Goal: Task Accomplishment & Management: Manage account settings

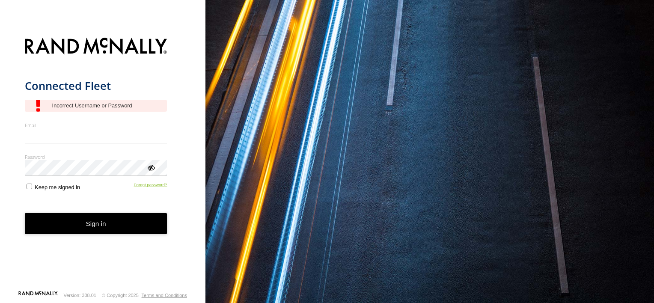
click at [155, 191] on form "Connected Fleet Email Enter a valid login email address eg. [EMAIL_ADDRESS][DOM…" at bounding box center [103, 162] width 156 height 258
click at [153, 184] on link "Forgot password?" at bounding box center [150, 186] width 33 height 8
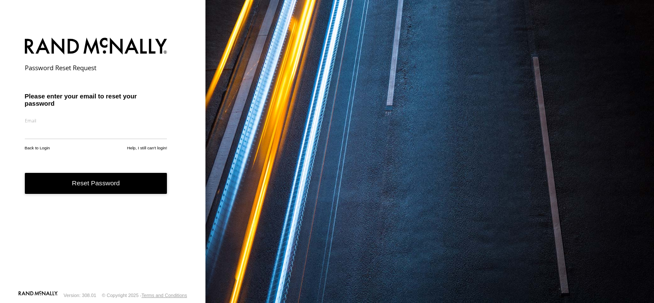
click at [83, 130] on input "email" at bounding box center [96, 131] width 143 height 15
type input "**********"
click at [97, 178] on button "Reset Password" at bounding box center [96, 183] width 143 height 21
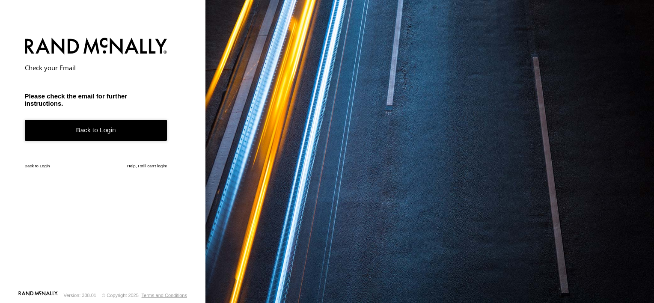
click at [72, 136] on link "Back to Login" at bounding box center [96, 130] width 143 height 21
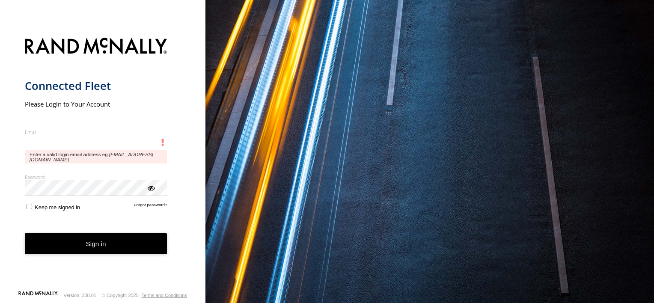
click at [54, 144] on input "Email" at bounding box center [96, 142] width 143 height 15
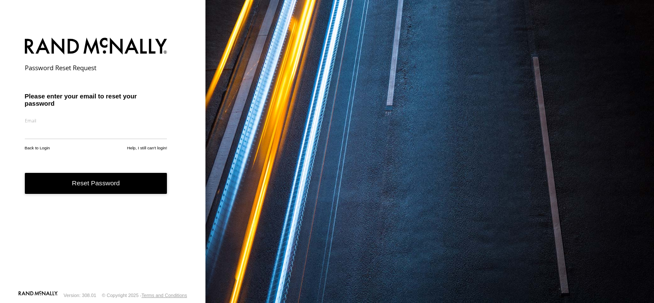
drag, startPoint x: 0, startPoint y: 0, endPoint x: 37, endPoint y: 85, distance: 92.4
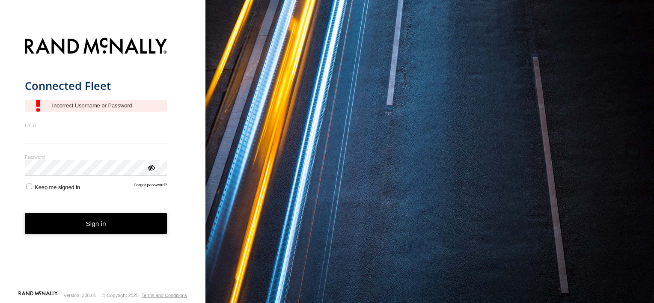
drag, startPoint x: 38, startPoint y: 66, endPoint x: 34, endPoint y: 60, distance: 7.0
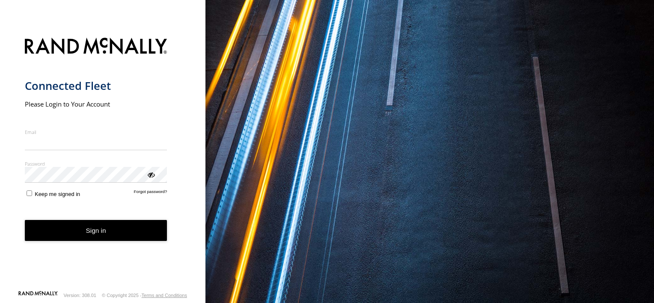
drag, startPoint x: 0, startPoint y: 0, endPoint x: 27, endPoint y: 53, distance: 59.0
click at [106, 144] on input "Email" at bounding box center [96, 142] width 143 height 15
type input "**********"
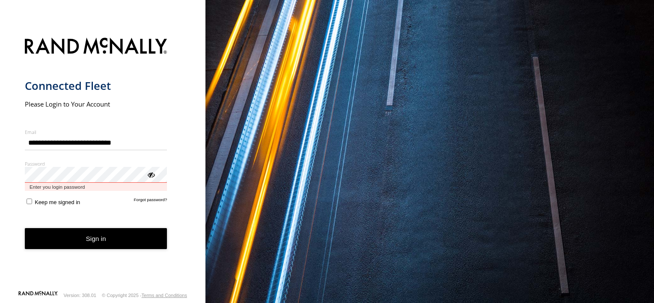
click at [25, 228] on button "Sign in" at bounding box center [96, 238] width 143 height 21
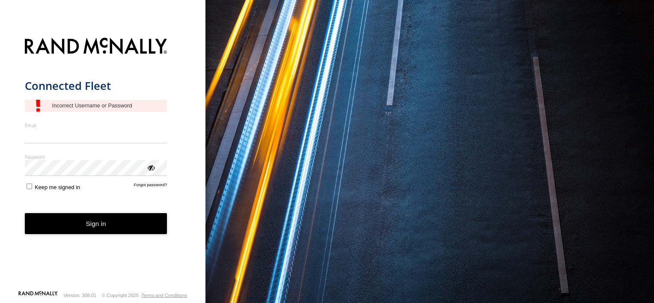
click at [156, 192] on form "Connected Fleet Email Enter a valid login email address eg. me@email.com Passwo…" at bounding box center [103, 162] width 156 height 258
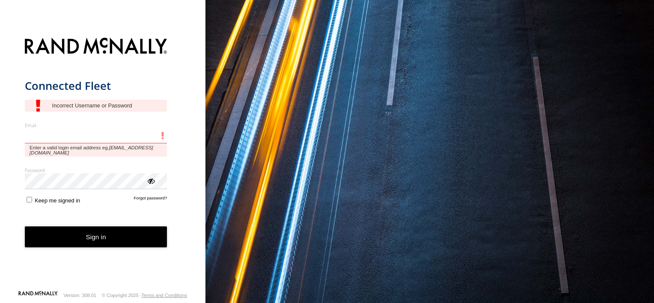
click at [75, 143] on input "Email" at bounding box center [96, 135] width 143 height 15
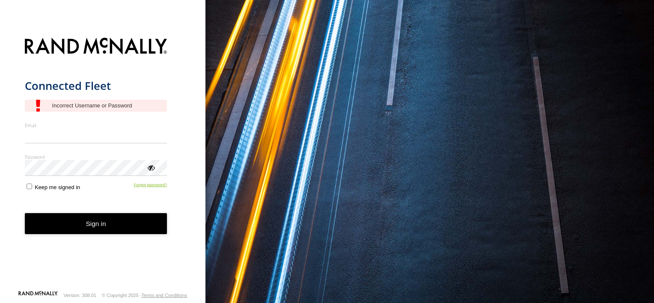
click at [158, 193] on form "Connected Fleet Email Enter a valid login email address eg. me@email.com Passwo…" at bounding box center [103, 162] width 156 height 258
click at [151, 184] on link "Forgot password?" at bounding box center [150, 186] width 33 height 8
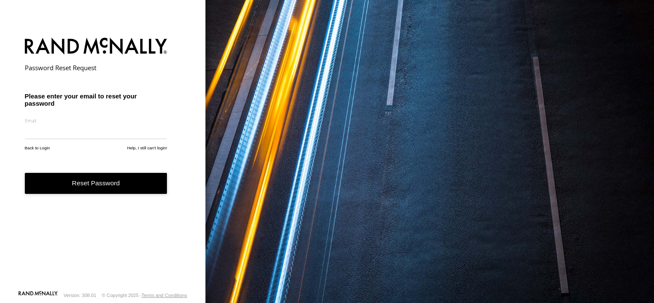
click at [60, 135] on input "email" at bounding box center [96, 131] width 143 height 15
type input "**********"
click at [61, 179] on button "Reset Password" at bounding box center [96, 183] width 143 height 21
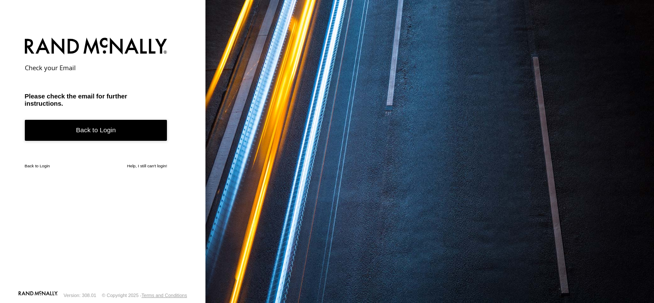
click at [86, 130] on link "Back to Login" at bounding box center [96, 130] width 143 height 21
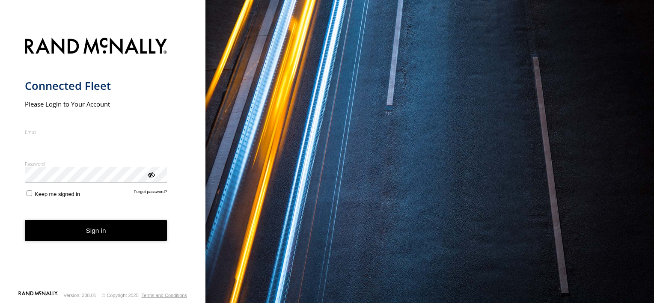
click at [80, 137] on input "Email" at bounding box center [96, 142] width 143 height 15
type input "**********"
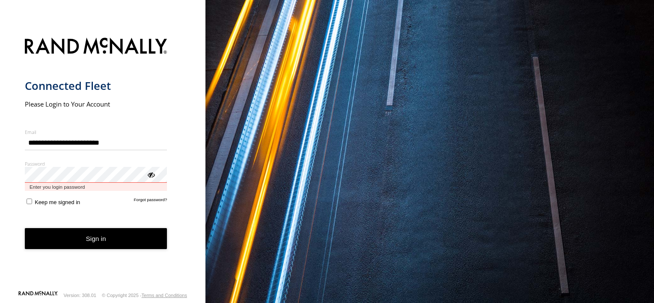
click at [25, 228] on button "Sign in" at bounding box center [96, 238] width 143 height 21
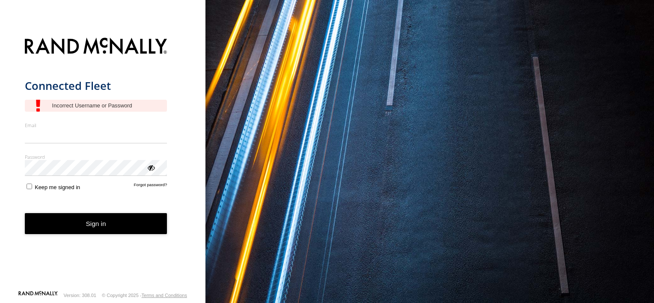
click at [162, 198] on form "Connected Fleet Email Enter a valid login email address eg. [EMAIL_ADDRESS][DOM…" at bounding box center [103, 162] width 156 height 258
click at [152, 186] on link "Forgot password?" at bounding box center [150, 186] width 33 height 8
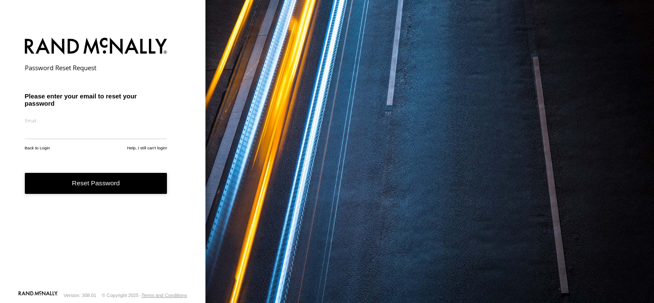
click at [67, 139] on input "email" at bounding box center [96, 131] width 143 height 15
type input "**********"
click at [76, 180] on button "Reset Password" at bounding box center [96, 183] width 143 height 21
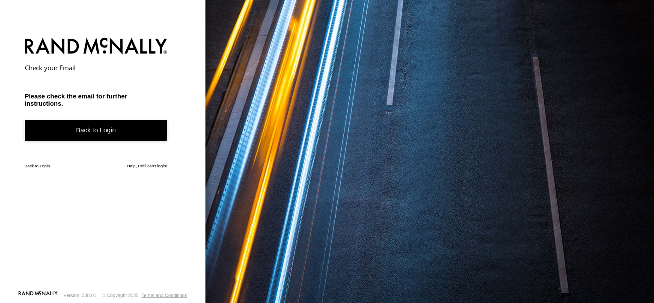
drag, startPoint x: 169, startPoint y: 273, endPoint x: 191, endPoint y: 300, distance: 34.4
click at [191, 300] on div "Check your Email Please check the email for further instructions. Back to Login…" at bounding box center [103, 151] width 206 height 303
click at [114, 132] on link "Back to Login" at bounding box center [96, 130] width 143 height 21
